Goal: Transaction & Acquisition: Purchase product/service

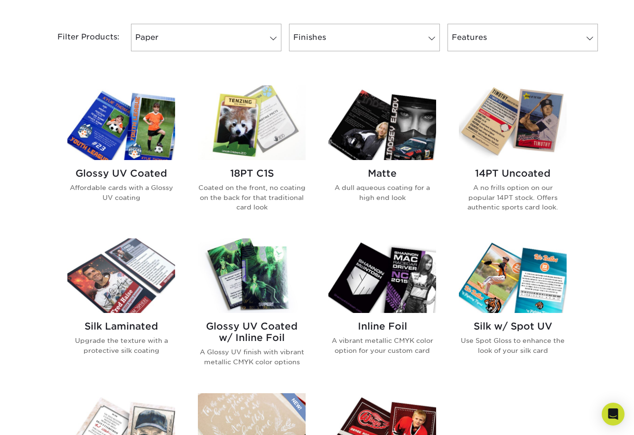
scroll to position [399, 0]
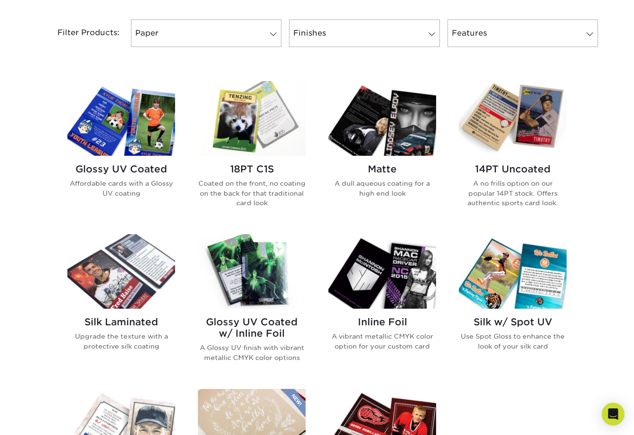
click at [543, 122] on img at bounding box center [513, 118] width 108 height 75
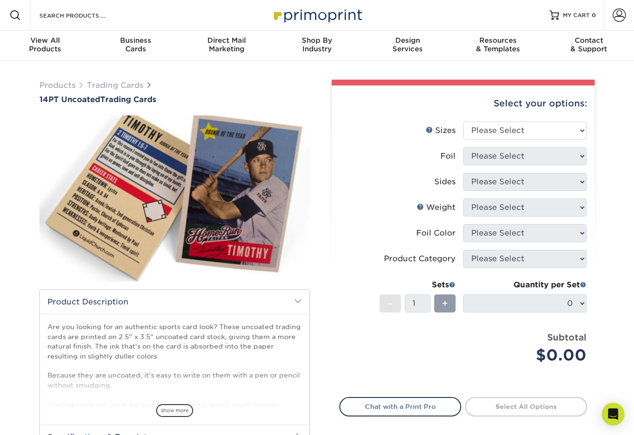
click at [151, 161] on img at bounding box center [174, 198] width 271 height 187
click at [516, 128] on select "Please Select 2.5" x 3.5"" at bounding box center [524, 131] width 123 height 18
select select "2.50x3.50"
click at [520, 157] on select "Please Select Yes No" at bounding box center [524, 156] width 123 height 18
select select "0"
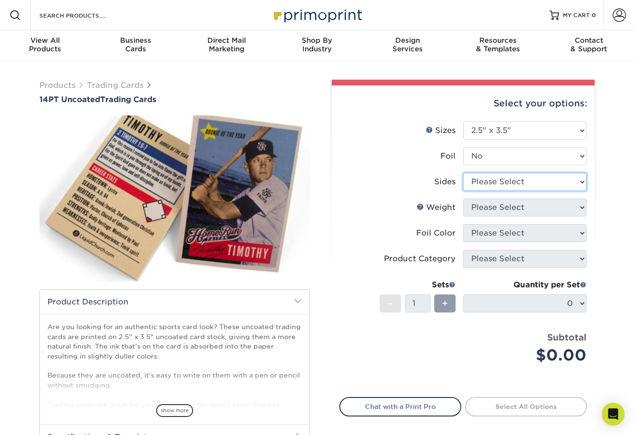
click at [568, 185] on select "Please Select Print Both Sides Print Front Only" at bounding box center [524, 182] width 123 height 18
select select "13abbda7-1d64-4f25-8bb2-c179b224825d"
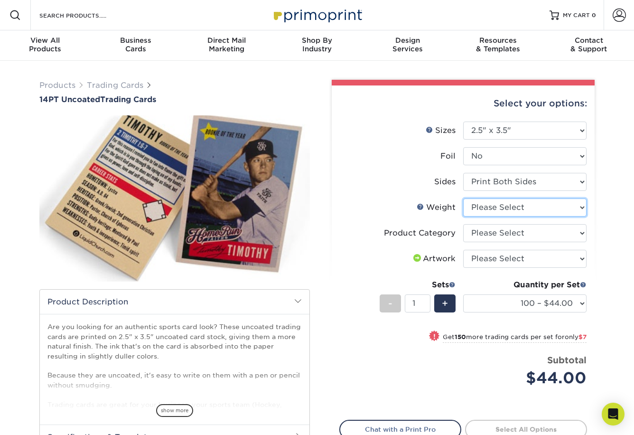
click at [545, 207] on select "Please Select 14PT Uncoated" at bounding box center [524, 207] width 123 height 18
select select "14PT Uncoated"
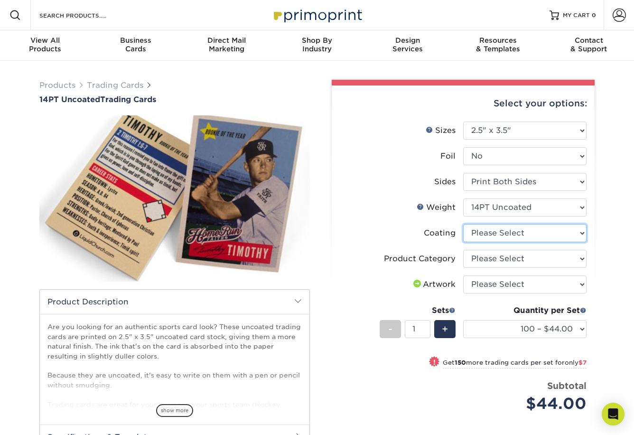
click at [501, 231] on select at bounding box center [524, 233] width 123 height 18
select select "3e7618de-abca-4bda-9f97-8b9129e913d8"
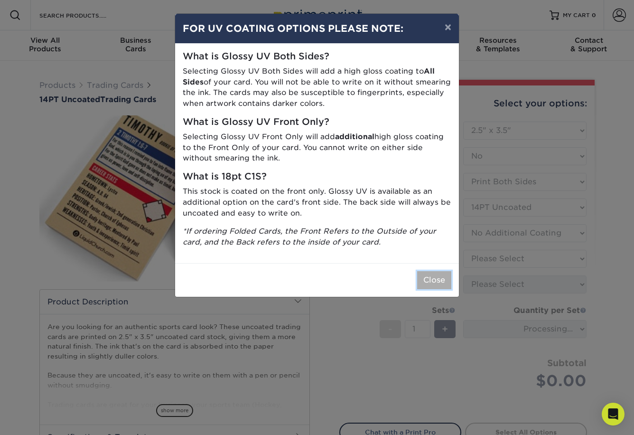
click at [432, 281] on button "Close" at bounding box center [434, 280] width 34 height 18
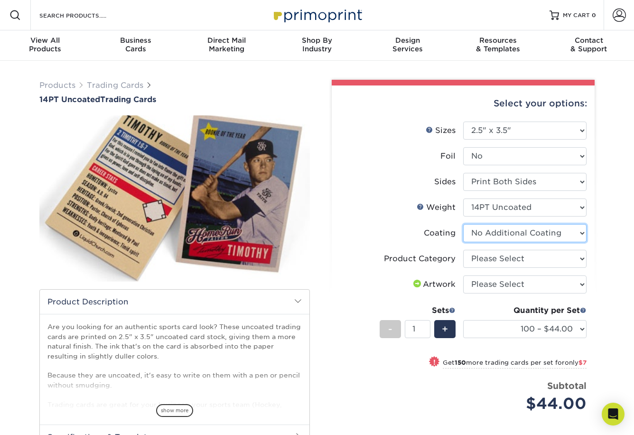
click at [572, 228] on select at bounding box center [524, 233] width 123 height 18
click at [493, 254] on select "Please Select Trading Cards" at bounding box center [524, 259] width 123 height 18
select select "c2f9bce9-36c2-409d-b101-c29d9d031e18"
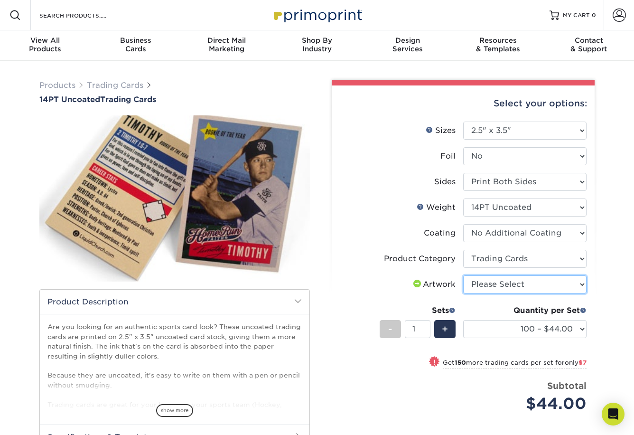
click at [504, 283] on select "Please Select I will upload files I need a design - $100" at bounding box center [524, 284] width 123 height 18
select select "upload"
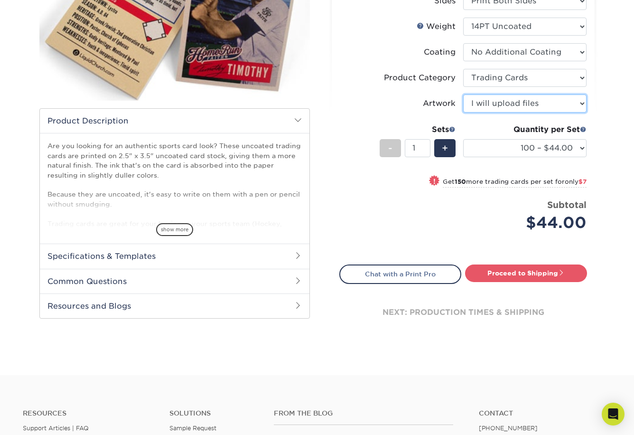
scroll to position [207, 0]
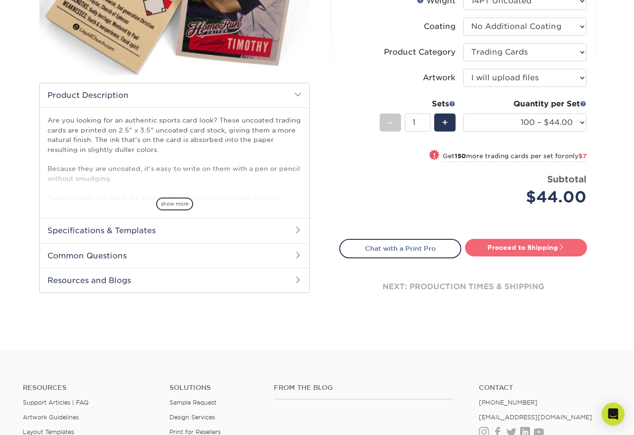
click at [513, 251] on link "Proceed to Shipping" at bounding box center [526, 247] width 122 height 17
type input "Set 1"
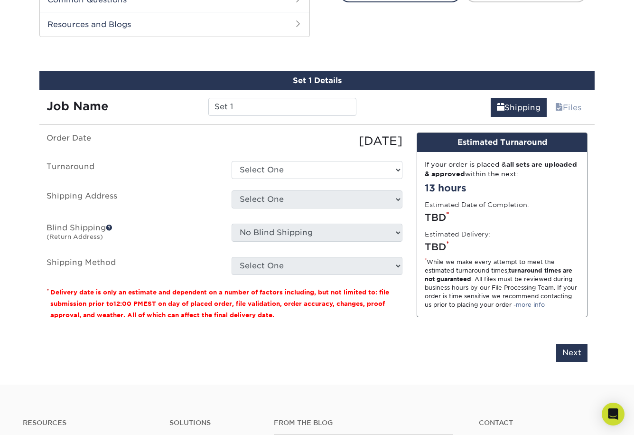
scroll to position [471, 0]
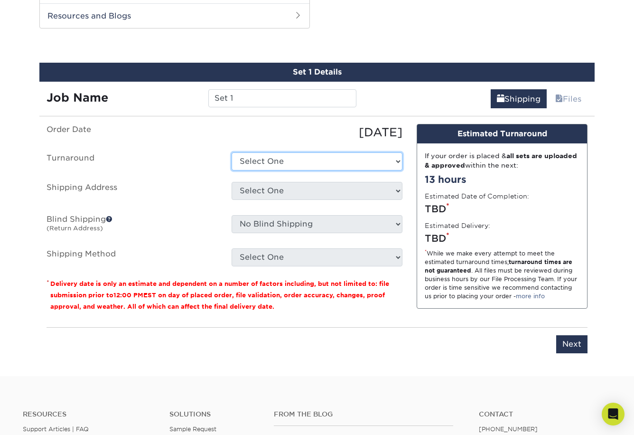
click at [319, 165] on select "Select One 2-4 Business Days 2 Day Next Business Day" at bounding box center [317, 161] width 171 height 18
select select "b4a3e394-1d8e-43ea-8c6e-2db4cb57cbe9"
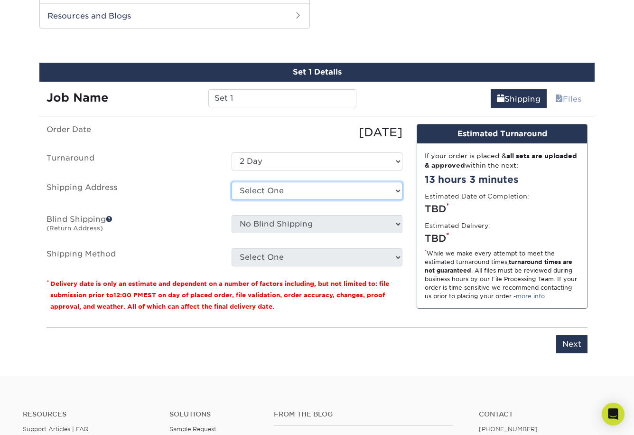
click at [311, 189] on select "Select One + Add New Address - Login" at bounding box center [317, 191] width 171 height 18
select select "newaddress"
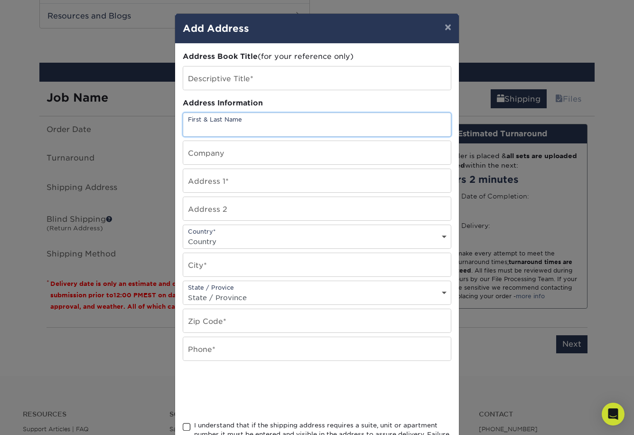
click at [245, 125] on input "text" at bounding box center [317, 124] width 268 height 23
type input "Brad Tuominen"
type input "619 Southeast 8th Street"
type input "110"
select select "US"
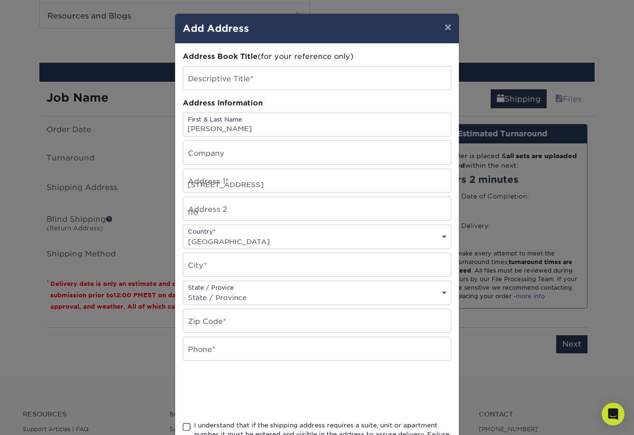
type input "Minneapolis"
select select "MN"
type input "55414"
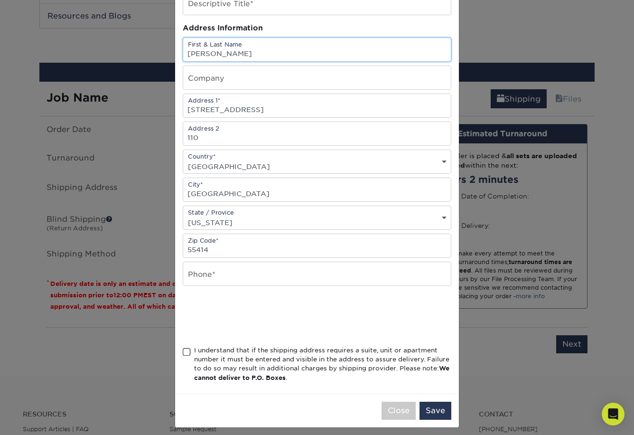
scroll to position [81, 0]
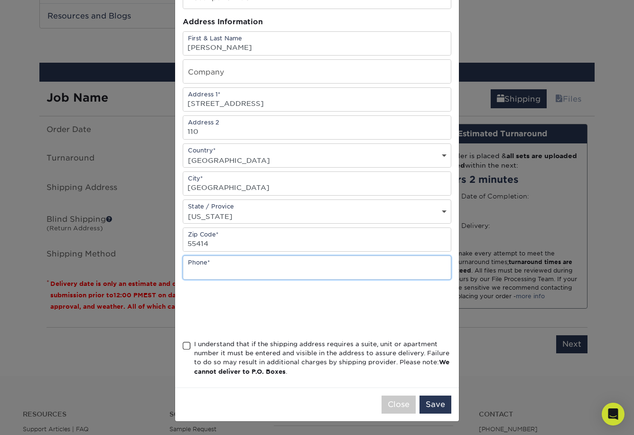
click at [233, 266] on input "text" at bounding box center [317, 267] width 268 height 23
type input "2"
type input "2183482235"
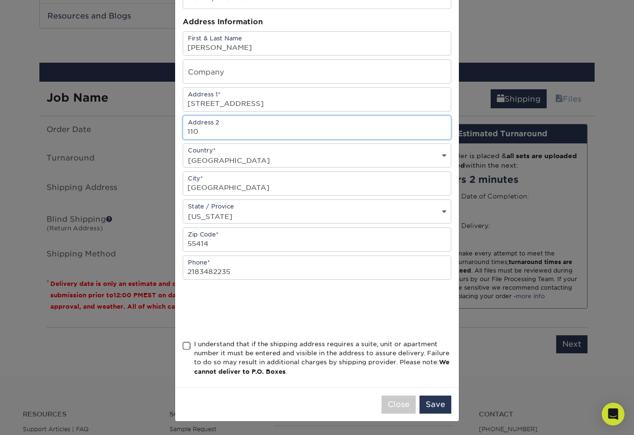
click at [188, 131] on input "110" at bounding box center [317, 127] width 268 height 23
type input "Unit 110"
click at [279, 145] on div "Country* Country United States Canada ----------------------------- Afghanistan…" at bounding box center [317, 155] width 269 height 24
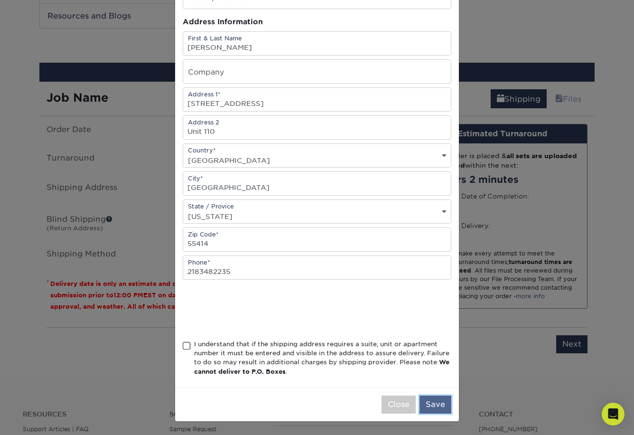
click at [444, 410] on button "Save" at bounding box center [436, 404] width 32 height 18
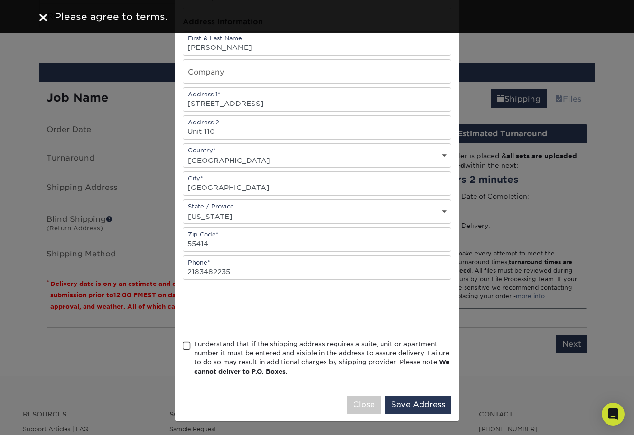
click at [187, 347] on span at bounding box center [187, 345] width 8 height 9
click at [0, 0] on input "I understand that if the shipping address requires a suite, unit or apartment n…" at bounding box center [0, 0] width 0 height 0
click at [434, 405] on button "Save Address" at bounding box center [418, 404] width 66 height 18
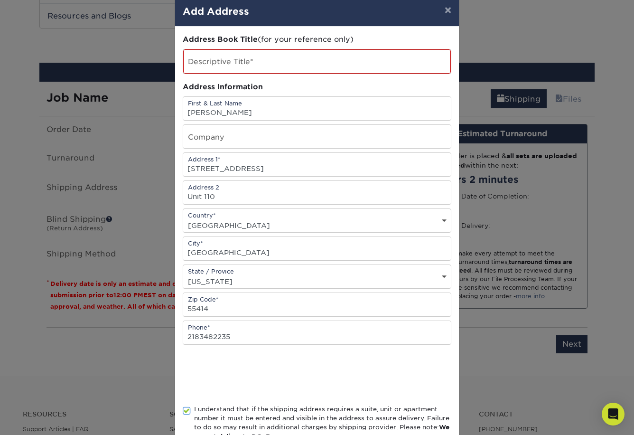
scroll to position [0, 0]
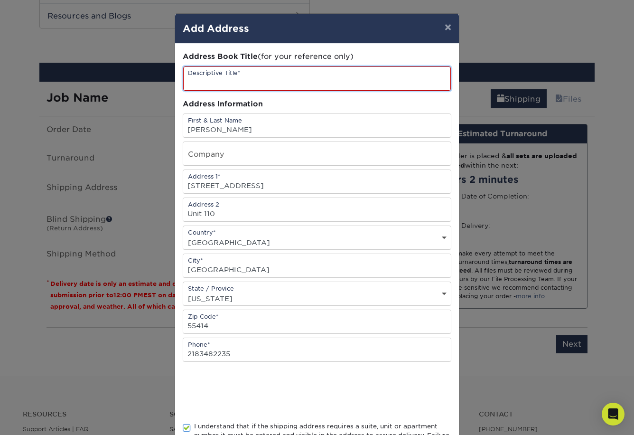
click at [299, 85] on input "text" at bounding box center [317, 78] width 268 height 24
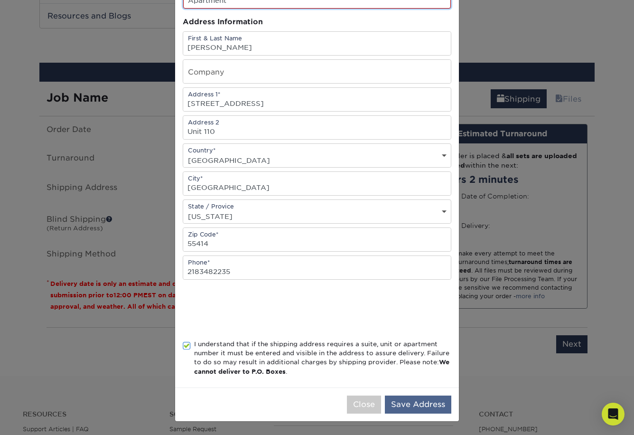
type input "Apartment"
click at [417, 405] on button "Save Address" at bounding box center [418, 404] width 66 height 18
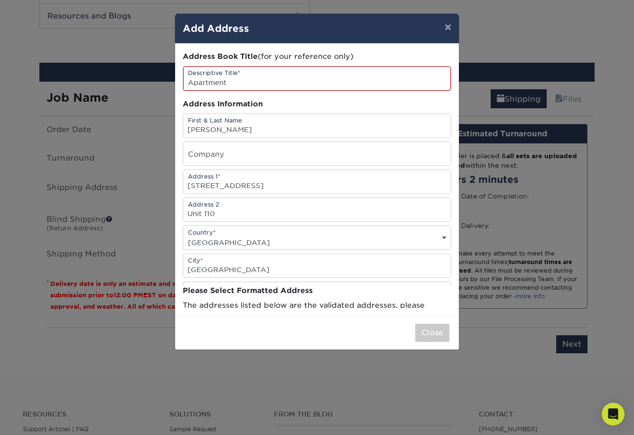
scroll to position [0, 0]
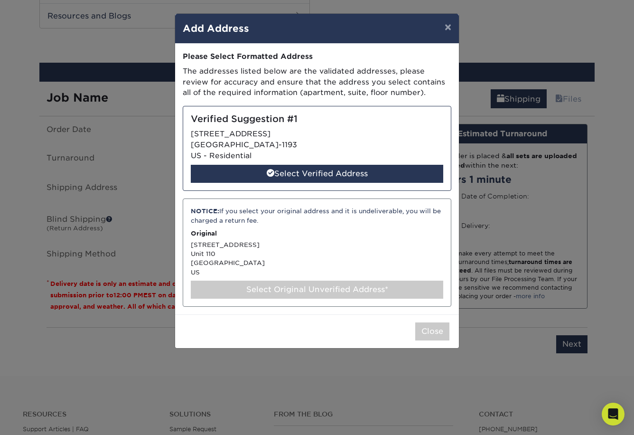
click at [340, 292] on div "Select Original Unverified Address*" at bounding box center [317, 290] width 253 height 18
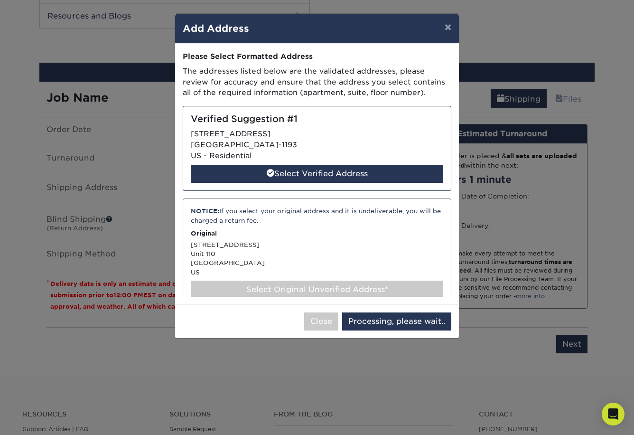
select select "285142"
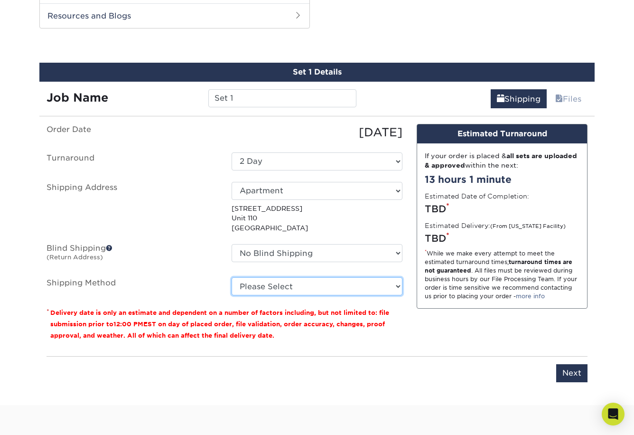
click at [340, 292] on select "Please Select Ground Shipping (+$25.02) 3 Day Shipping Service (+$31.11) 2 Day …" at bounding box center [317, 286] width 171 height 18
select select "03"
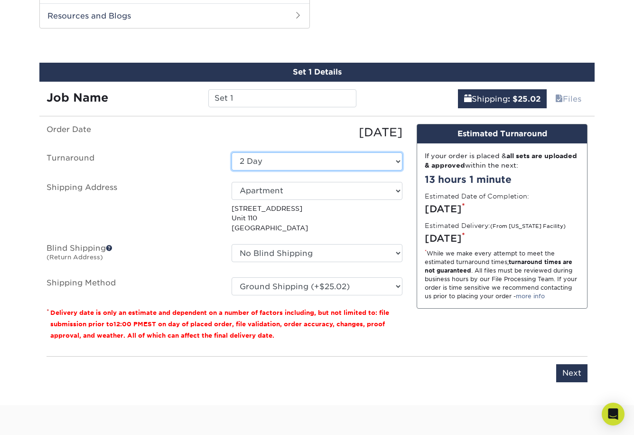
click at [341, 154] on select "Select One 2-4 Business Days 2 Day Next Business Day" at bounding box center [317, 161] width 171 height 18
select select "0d2faee0-c055-4bd7-8947-1941f673ad10"
